Goal: Task Accomplishment & Management: Complete application form

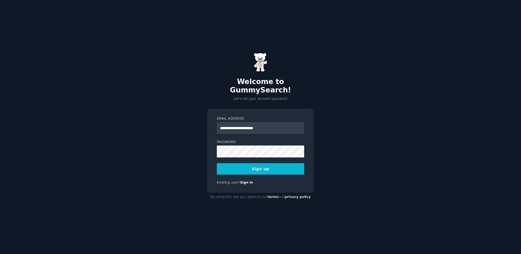
type input "**********"
click at [283, 164] on button "Sign up" at bounding box center [260, 168] width 87 height 11
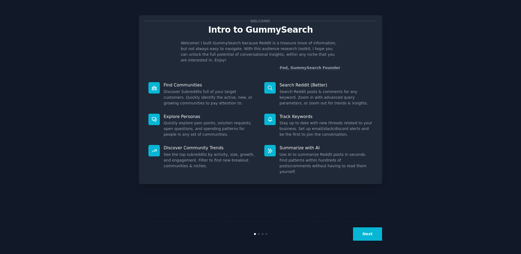
click at [366, 233] on button "Next" at bounding box center [367, 233] width 29 height 13
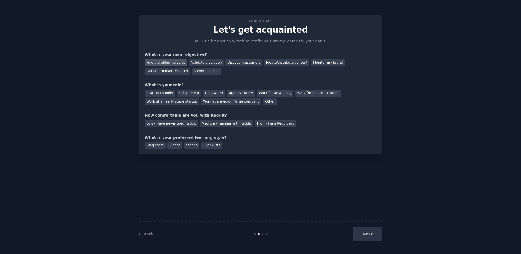
click at [154, 62] on div "Find a problem to solve" at bounding box center [166, 62] width 43 height 7
click at [190, 60] on div "Validate a solution" at bounding box center [206, 62] width 34 height 7
click at [173, 61] on div "Find a problem to solve" at bounding box center [166, 62] width 43 height 7
click at [166, 93] on div "Startup Founder" at bounding box center [160, 93] width 31 height 7
click at [180, 93] on div "Solopreneur" at bounding box center [189, 93] width 24 height 7
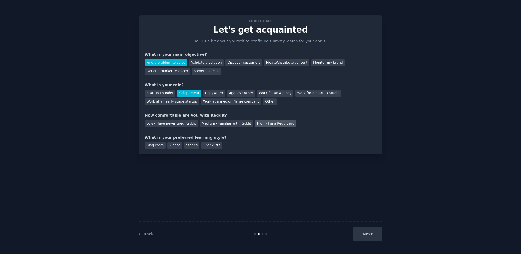
click at [272, 123] on div "High - I'm a Reddit pro" at bounding box center [275, 123] width 41 height 7
click at [170, 147] on div "Videos" at bounding box center [175, 145] width 15 height 7
click at [368, 230] on button "Next" at bounding box center [367, 233] width 29 height 13
